Goal: Transaction & Acquisition: Obtain resource

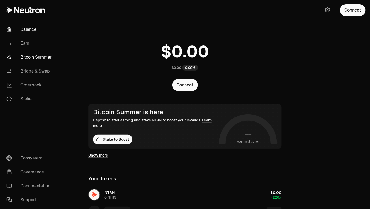
click at [40, 56] on link "Bitcoin Summer" at bounding box center [30, 57] width 56 height 14
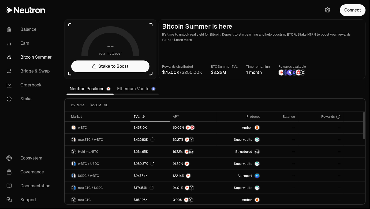
click at [140, 116] on div "TVL" at bounding box center [150, 117] width 33 height 4
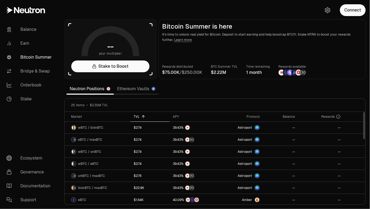
click at [140, 116] on div "TVL" at bounding box center [150, 117] width 33 height 4
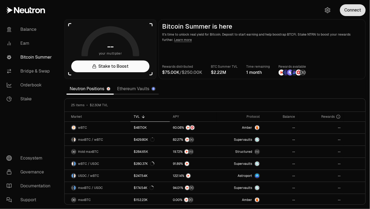
click at [353, 11] on button "Connect" at bounding box center [353, 10] width 26 height 12
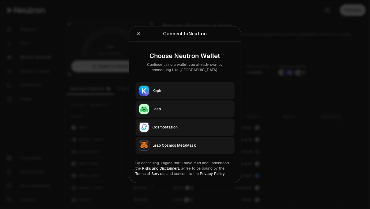
click at [169, 91] on div "Keplr" at bounding box center [192, 90] width 79 height 5
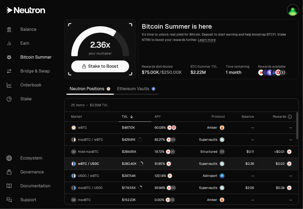
click at [192, 165] on link "Supervaults" at bounding box center [209, 164] width 38 height 12
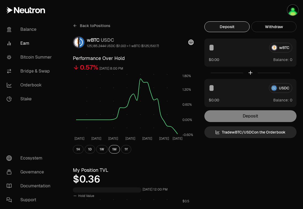
click at [73, 26] on icon at bounding box center [75, 26] width 4 height 4
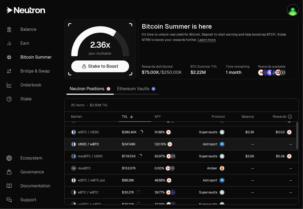
scroll to position [35, 0]
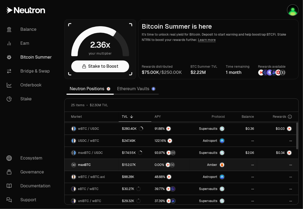
click at [189, 166] on link at bounding box center [170, 165] width 39 height 12
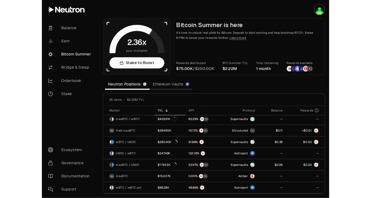
scroll to position [0, 0]
